Goal: Navigation & Orientation: Find specific page/section

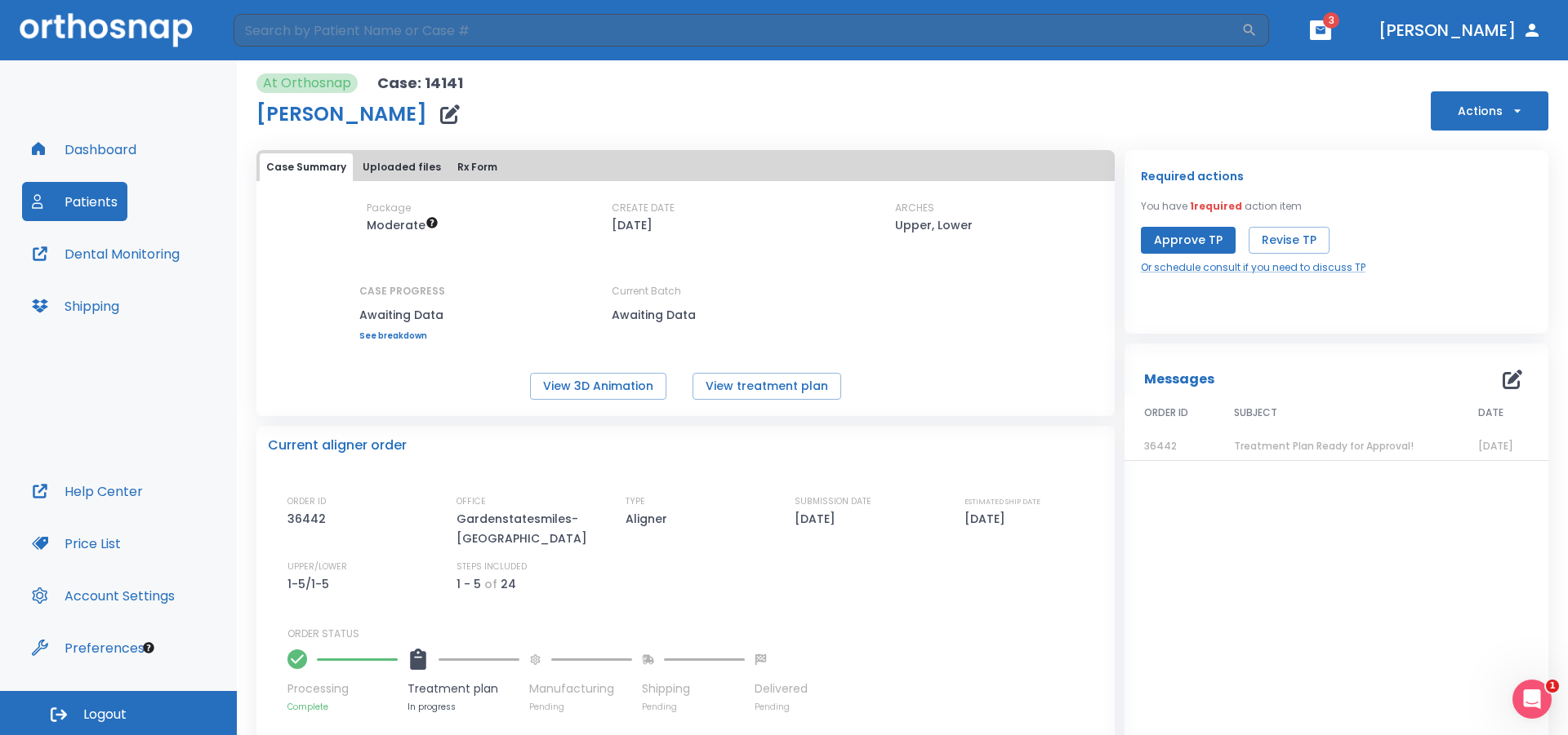
click at [104, 190] on button "Patients" at bounding box center [75, 201] width 105 height 39
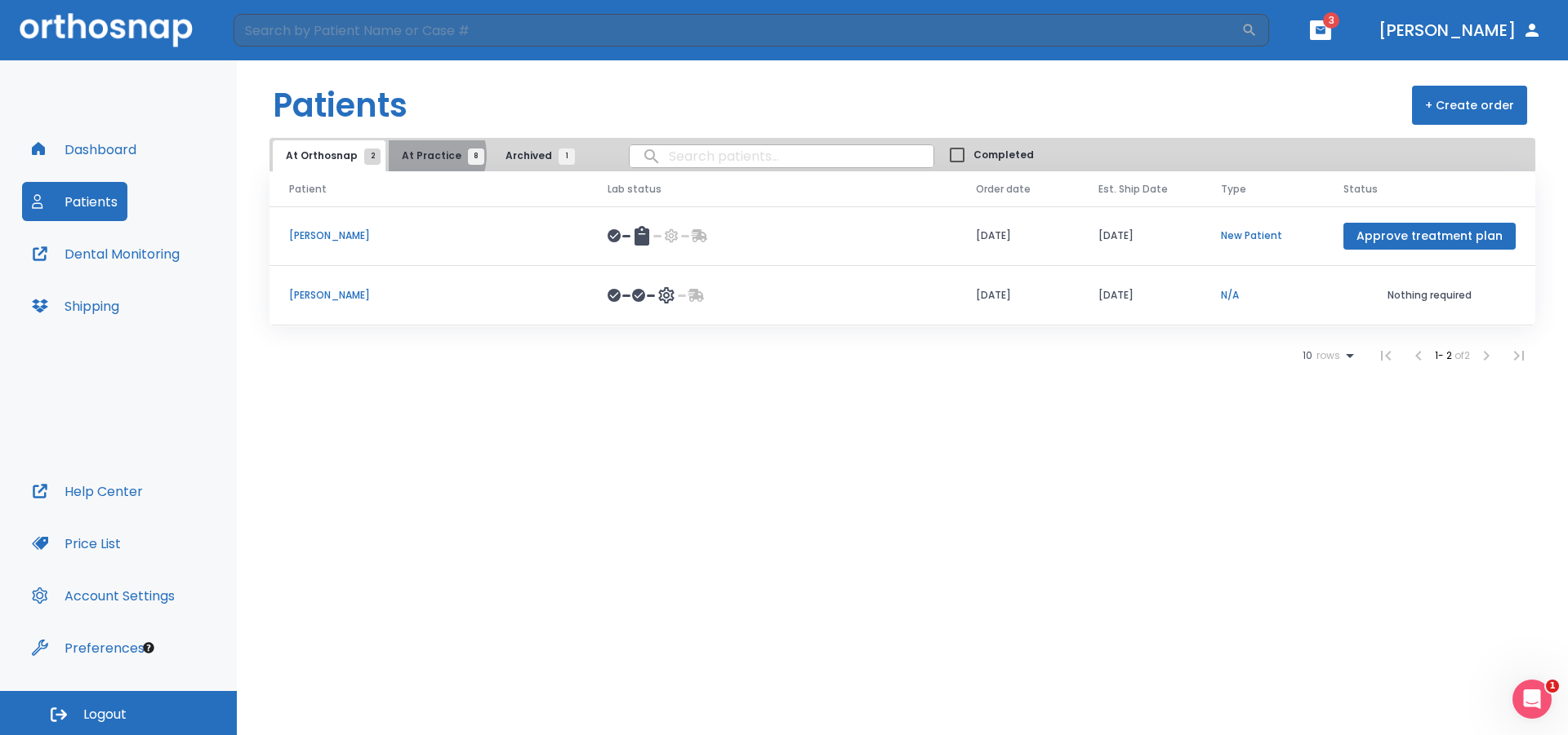
click at [422, 155] on span "At Practice 8" at bounding box center [439, 155] width 75 height 15
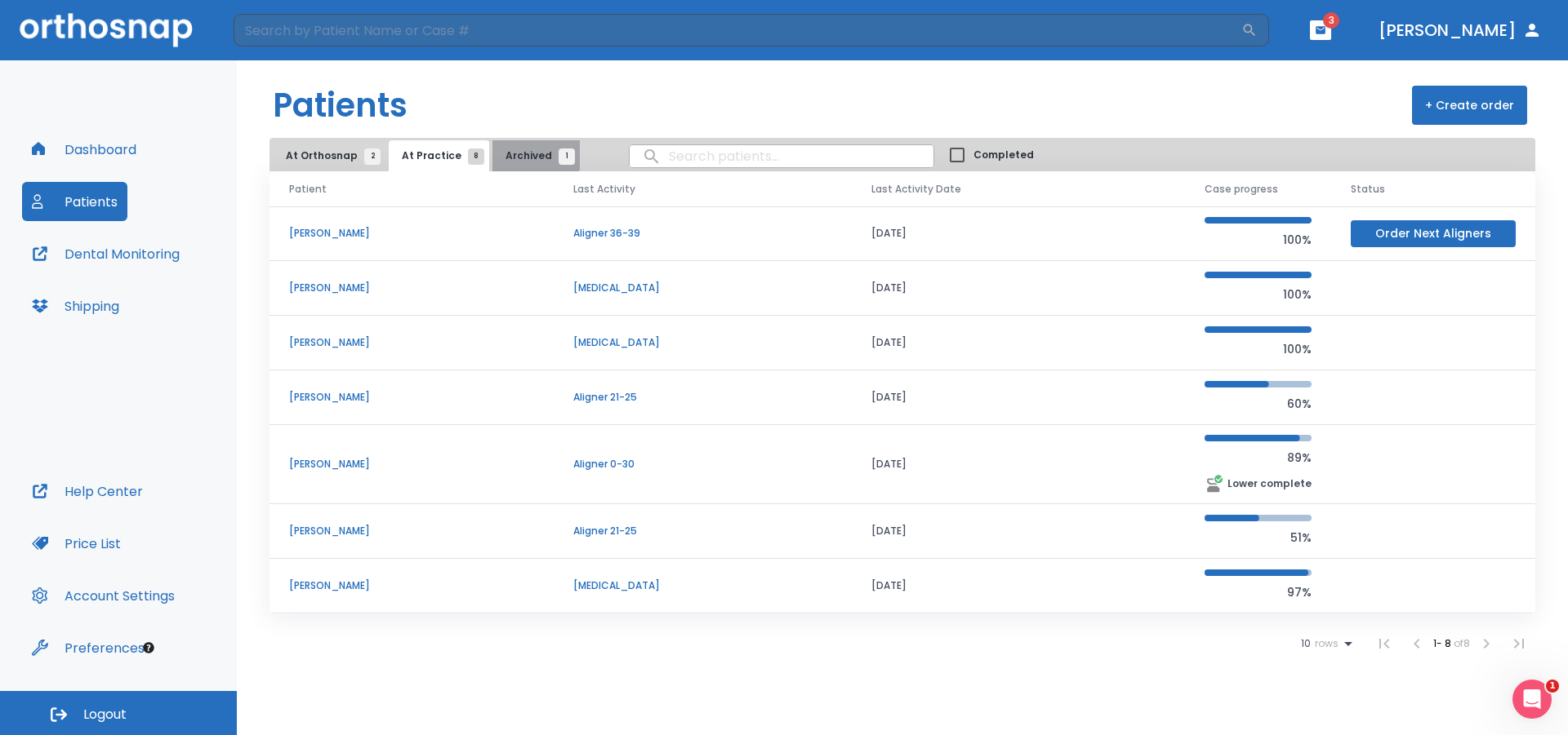
click at [514, 150] on span "Archived 1" at bounding box center [536, 155] width 61 height 15
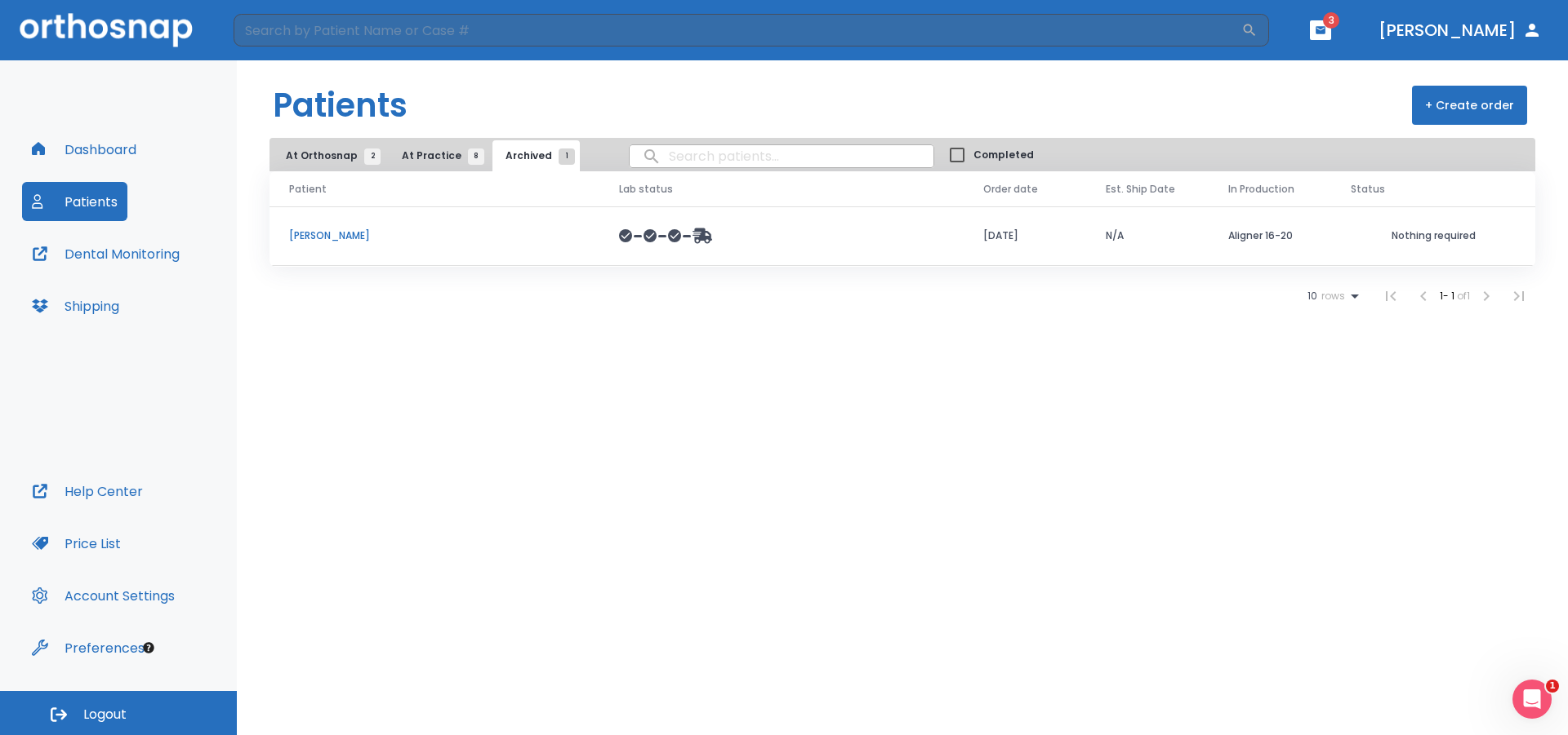
click at [444, 143] on button "At Practice 8" at bounding box center [439, 155] width 100 height 31
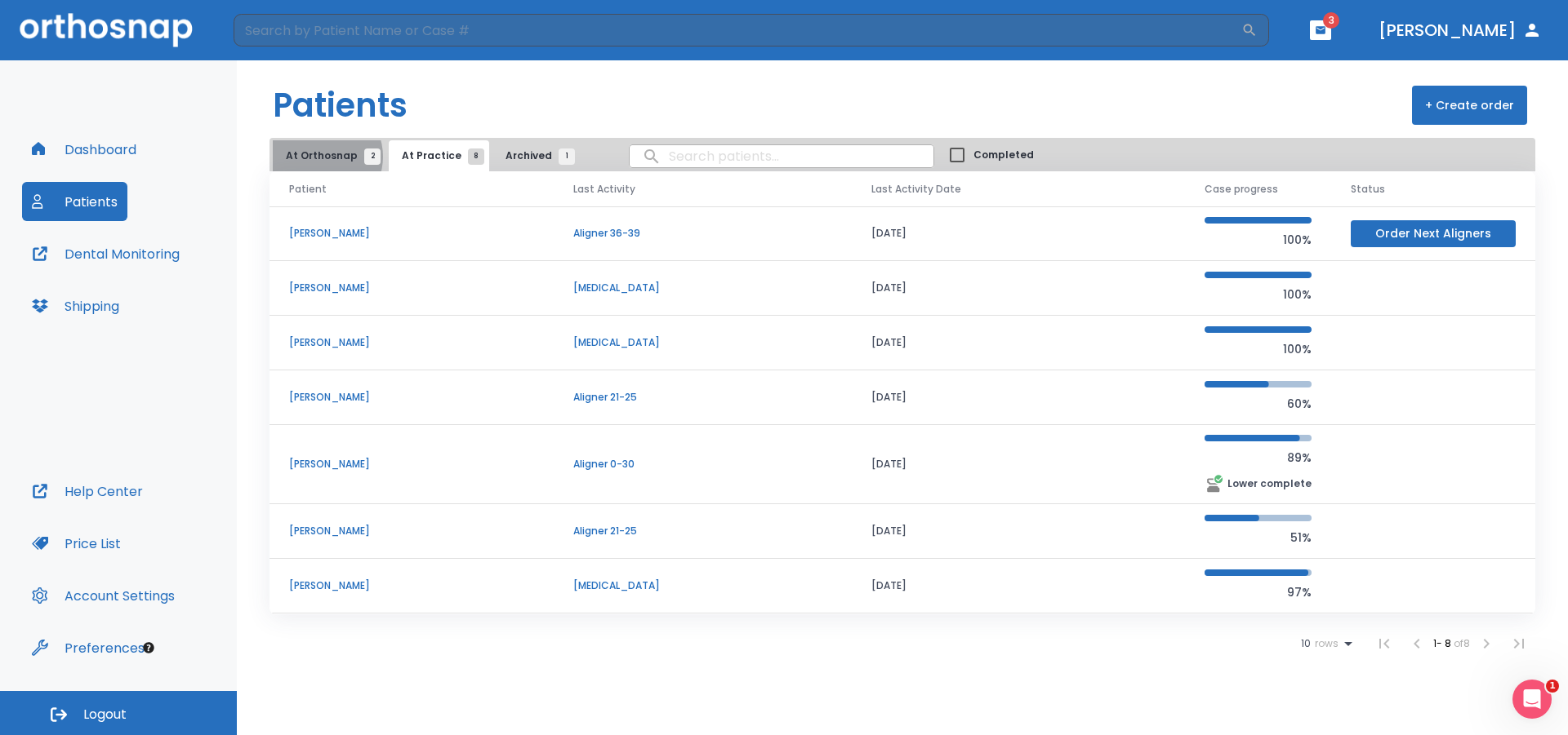
click at [321, 157] on span "At Orthosnap 2" at bounding box center [329, 155] width 87 height 15
